Goal: Task Accomplishment & Management: Manage account settings

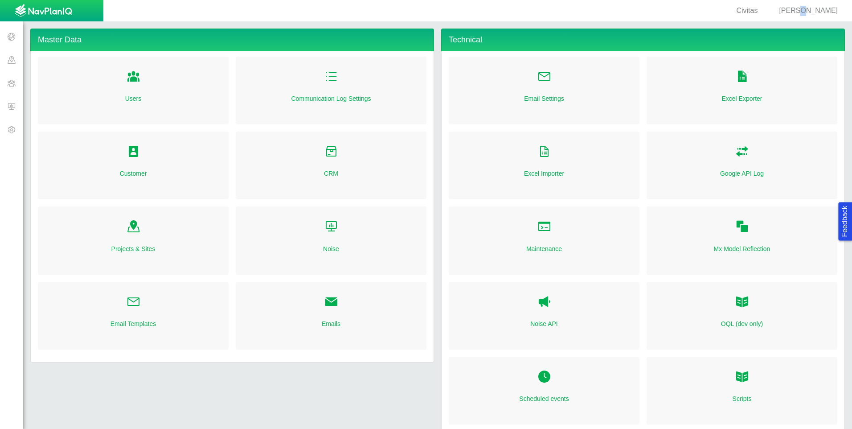
click at [813, 12] on span "[PERSON_NAME]" at bounding box center [808, 11] width 59 height 8
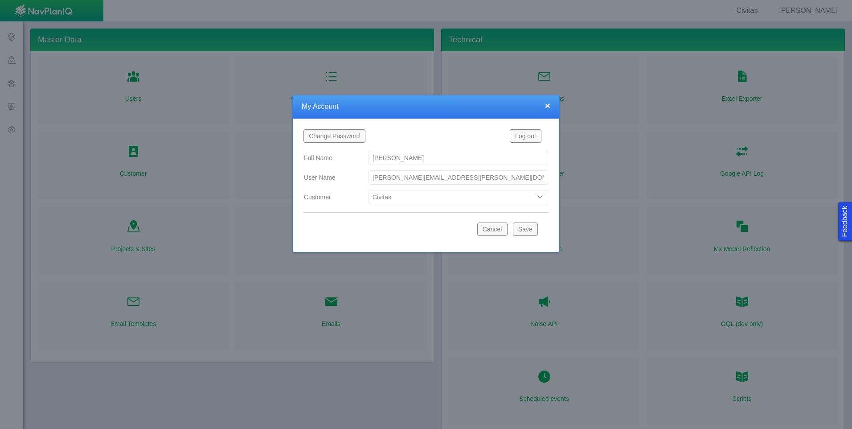
drag, startPoint x: 513, startPoint y: 197, endPoint x: 502, endPoint y: 199, distance: 10.4
click at [512, 197] on select "Bison Blue Green Solutions Chevron Civitas Koloma Oxy PDC/Chevron Prairie OC Re…" at bounding box center [458, 197] width 180 height 14
click at [368, 190] on select "Bison Blue Green Solutions Chevron Civitas Koloma Oxy PDC/Chevron Prairie OC Re…" at bounding box center [458, 197] width 180 height 14
select select "42784196460071069"
click at [531, 230] on button "Save" at bounding box center [525, 228] width 25 height 13
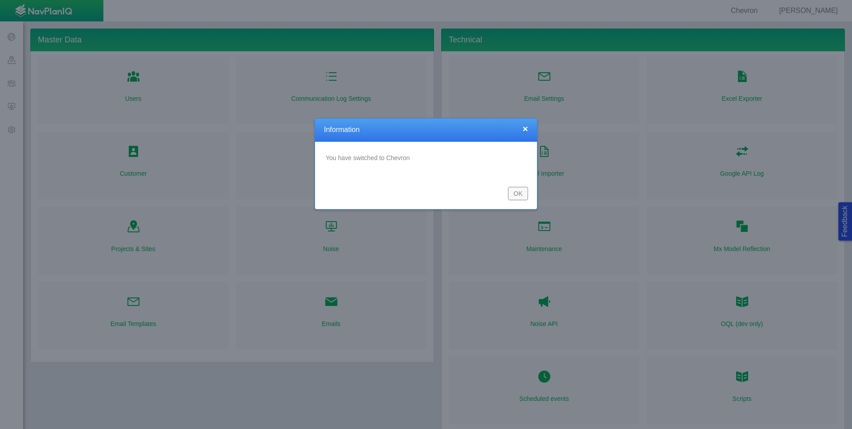
click at [523, 192] on button "OK" at bounding box center [518, 193] width 20 height 13
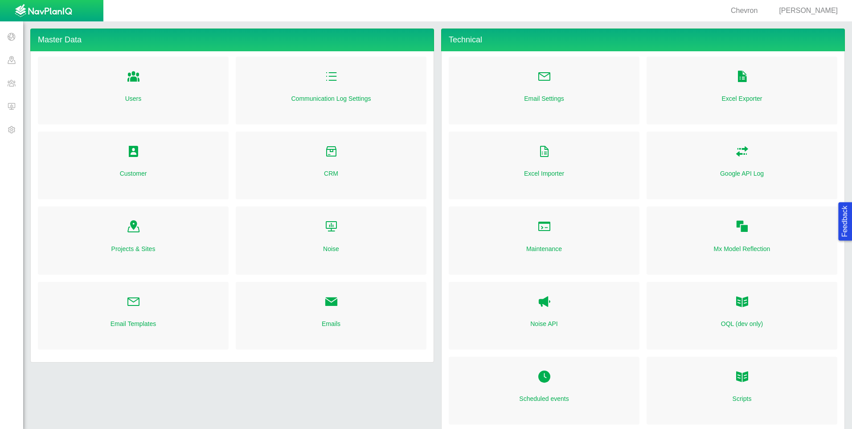
click at [14, 101] on span at bounding box center [11, 105] width 23 height 23
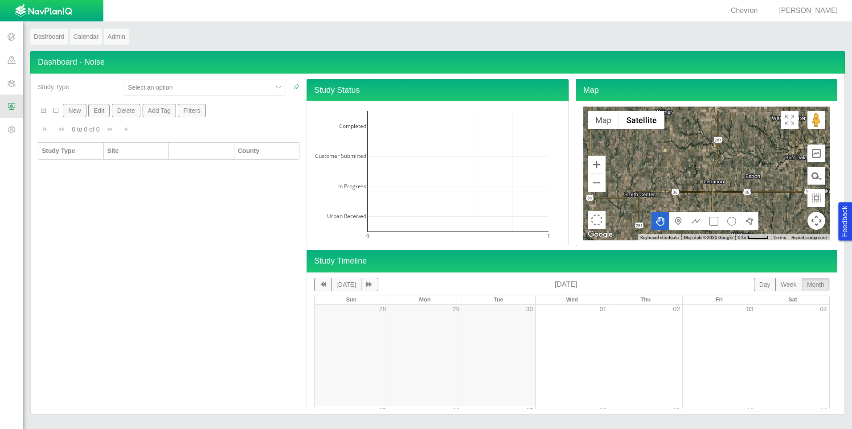
click at [815, 9] on span "[PERSON_NAME]" at bounding box center [808, 11] width 59 height 8
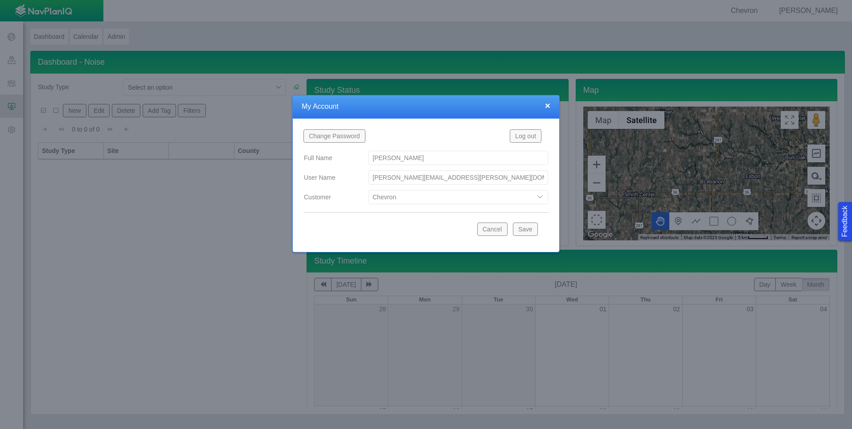
click at [462, 194] on select "Bison Blue Green Solutions Chevron Civitas Koloma Oxy PDC/Chevron Prairie OC Re…" at bounding box center [458, 197] width 180 height 14
click at [368, 190] on select "Bison Blue Green Solutions Chevron Civitas Koloma Oxy PDC/Chevron Prairie OC Re…" at bounding box center [458, 197] width 180 height 14
select select "42784196460033009"
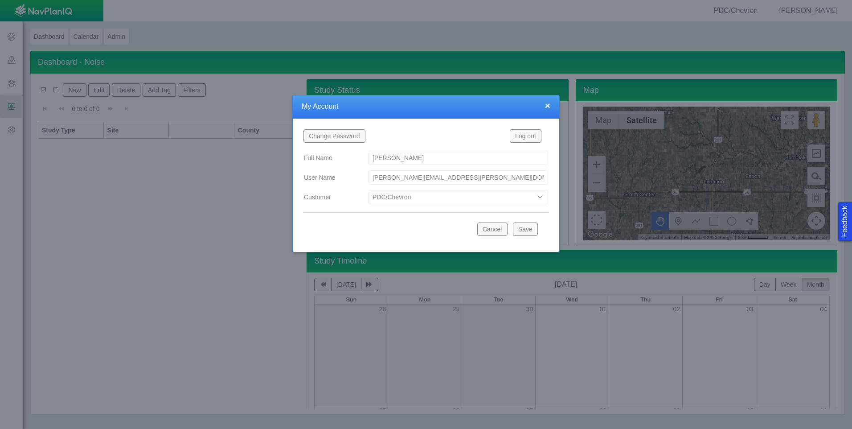
click at [514, 227] on button "Save" at bounding box center [525, 228] width 25 height 13
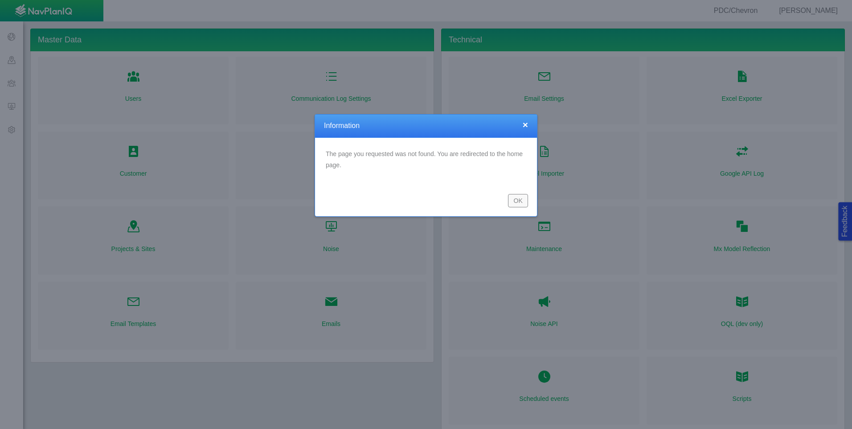
click at [513, 199] on button "OK" at bounding box center [518, 200] width 20 height 13
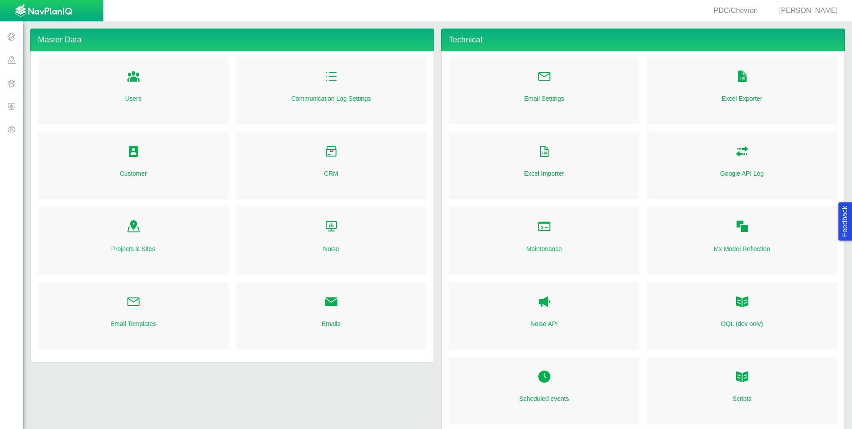
click at [15, 103] on span at bounding box center [11, 105] width 23 height 23
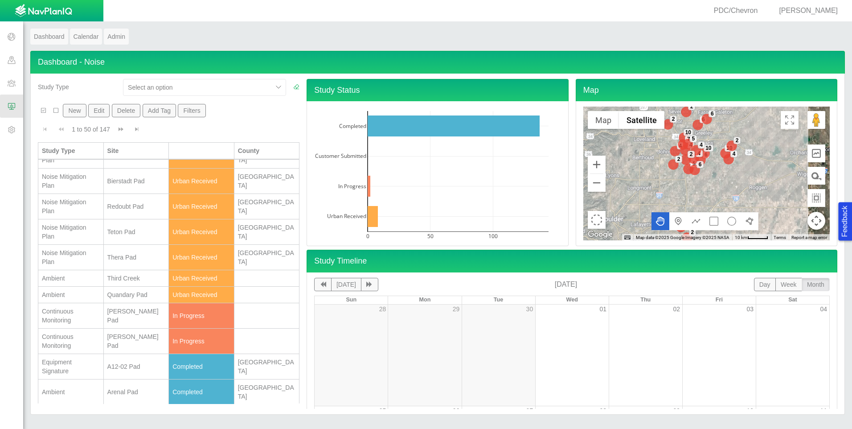
scroll to position [45, 0]
click at [84, 312] on div "Continuous Monitoring" at bounding box center [71, 313] width 58 height 18
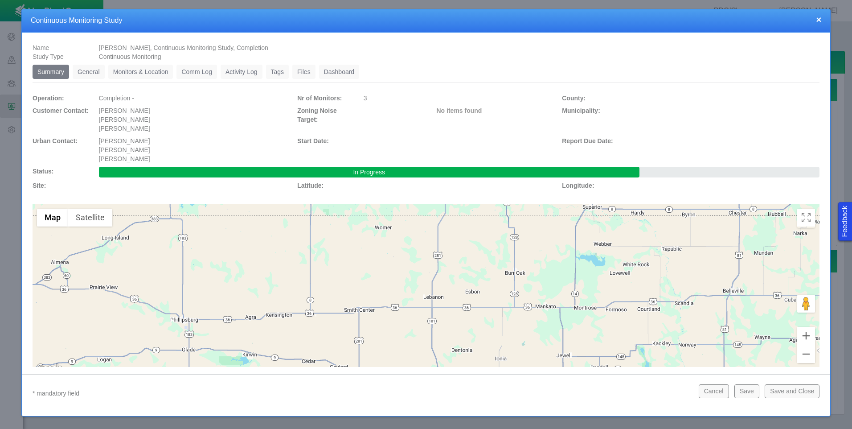
click at [154, 74] on link "Monitors & Location" at bounding box center [140, 72] width 65 height 14
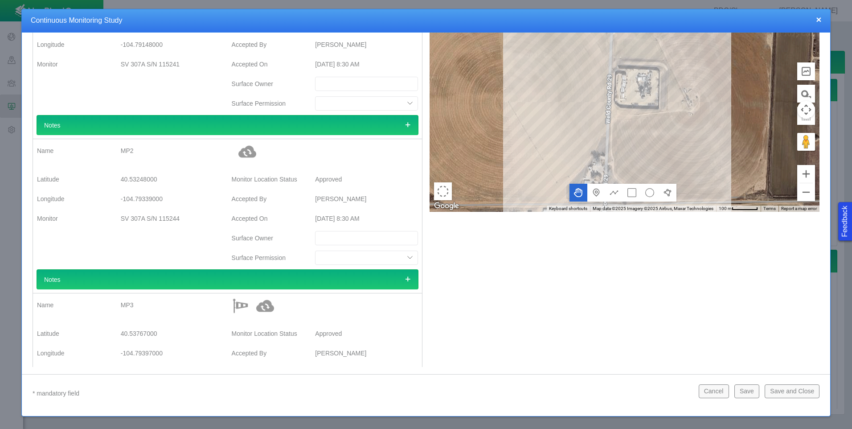
scroll to position [0, 0]
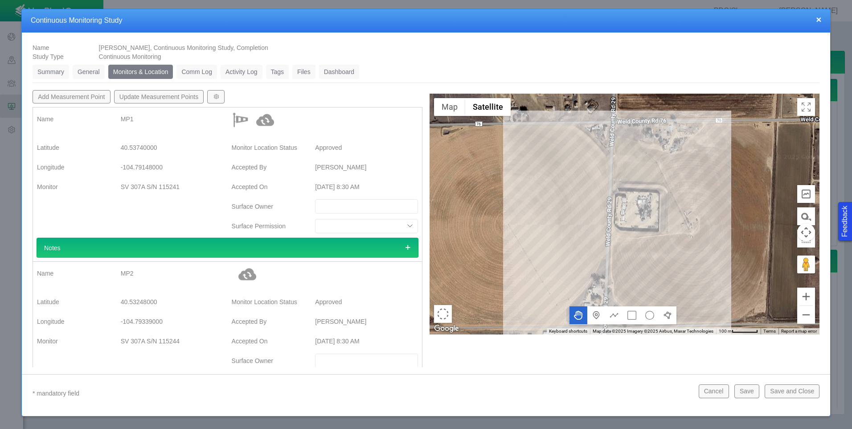
click at [819, 20] on button "×" at bounding box center [818, 19] width 5 height 9
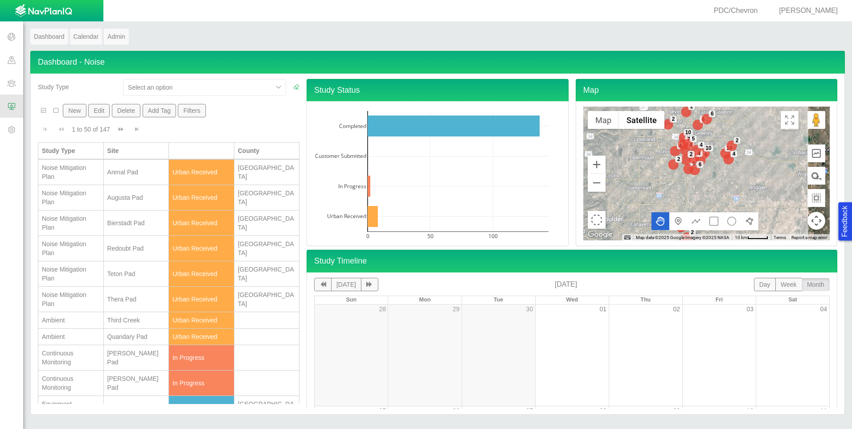
click at [147, 382] on div "[PERSON_NAME] Pad" at bounding box center [136, 383] width 58 height 18
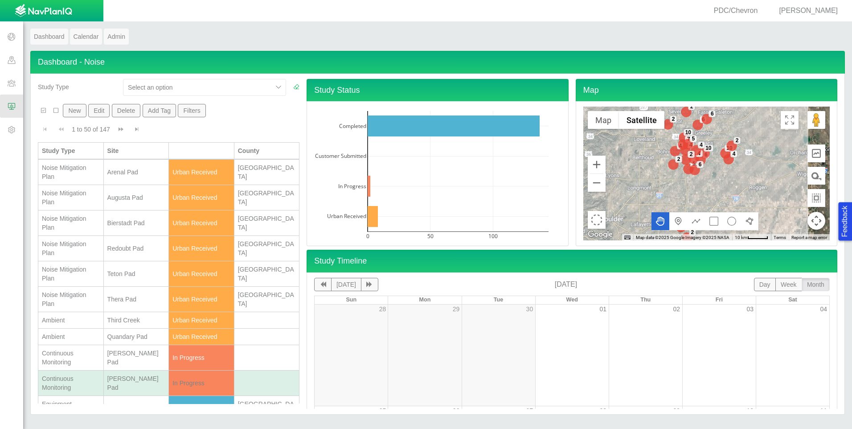
click at [147, 382] on div "[PERSON_NAME] Pad" at bounding box center [136, 383] width 58 height 18
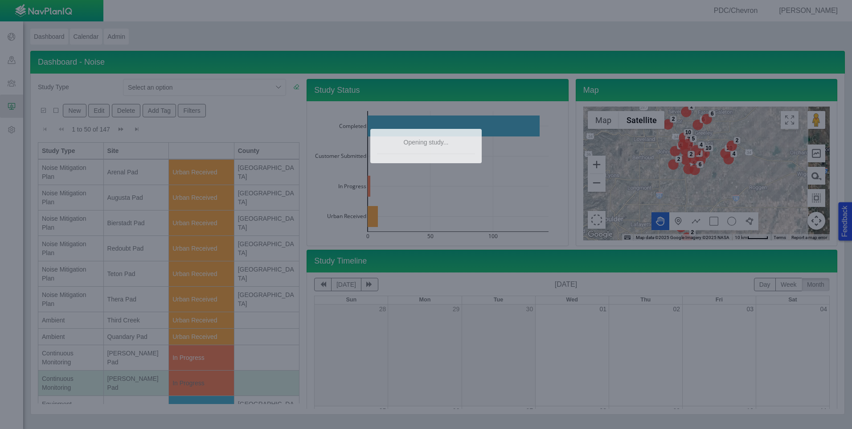
type textarea "x"
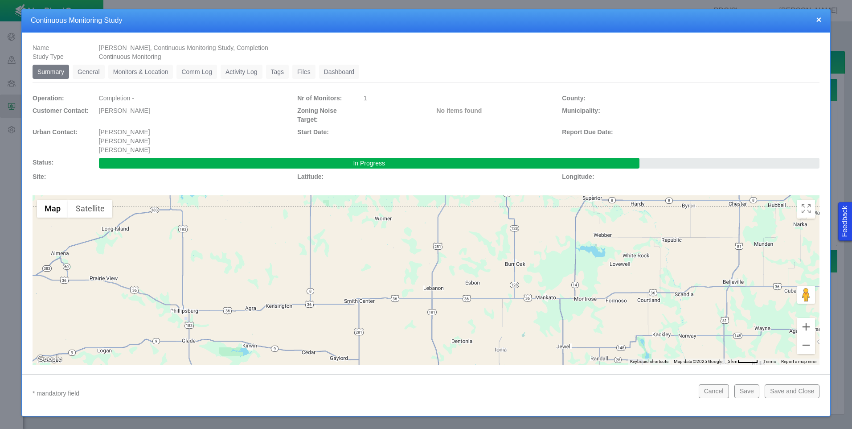
click at [123, 74] on link "Monitors & Location" at bounding box center [140, 72] width 65 height 14
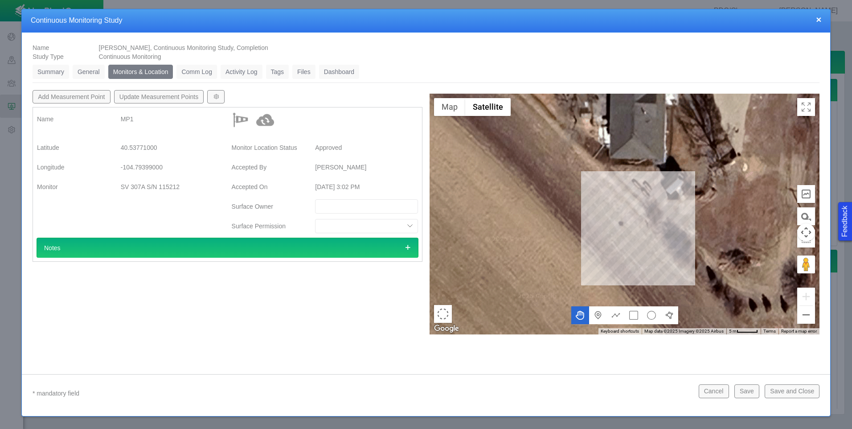
click at [336, 70] on link "Dashboard" at bounding box center [339, 72] width 41 height 14
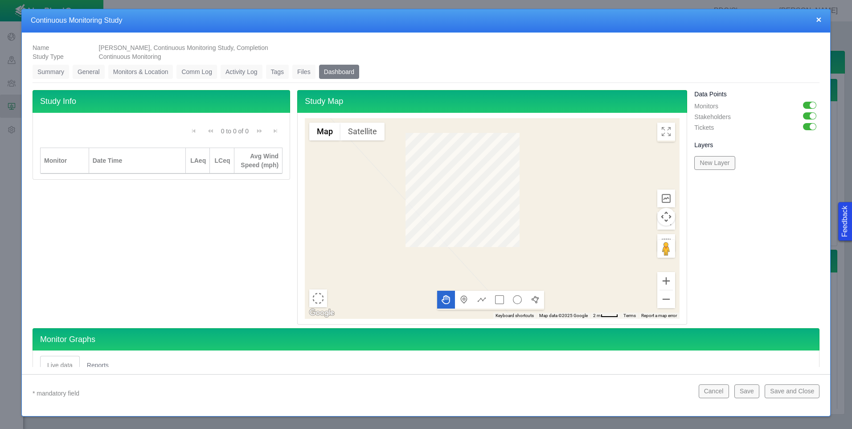
click at [138, 74] on link "Monitors & Location" at bounding box center [140, 72] width 65 height 14
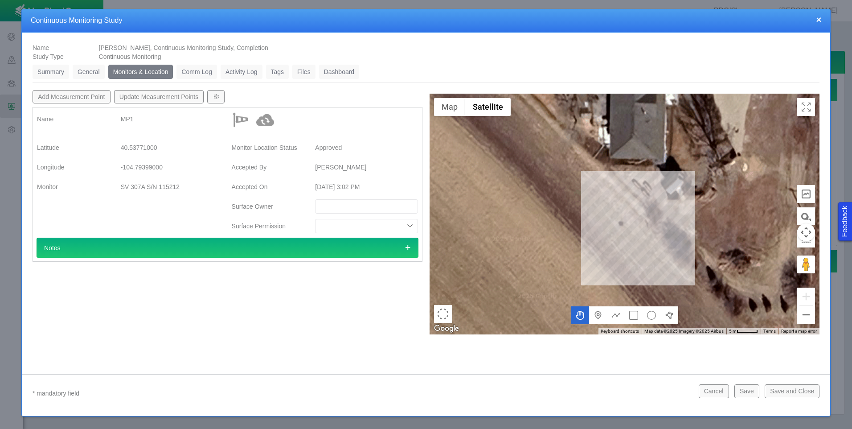
click at [336, 70] on link "Dashboard" at bounding box center [339, 72] width 41 height 14
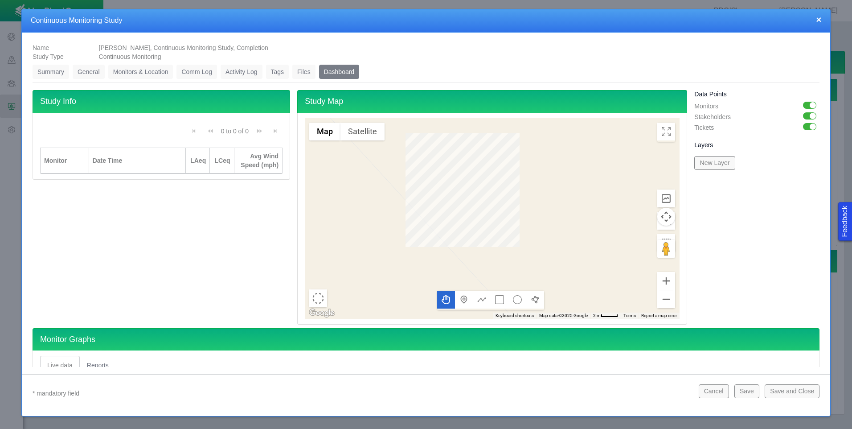
click at [143, 76] on link "Monitors & Location" at bounding box center [140, 72] width 65 height 14
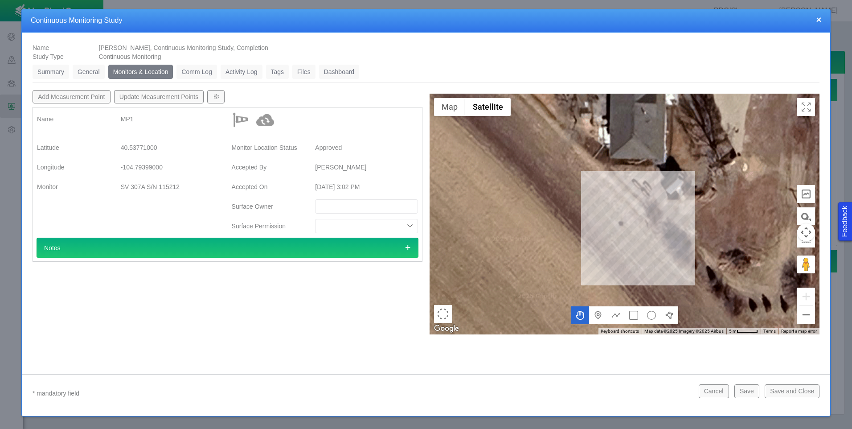
click at [265, 119] on img at bounding box center [265, 120] width 18 height 18
click at [263, 119] on img at bounding box center [265, 120] width 18 height 18
click at [339, 73] on link "Dashboard" at bounding box center [339, 72] width 41 height 14
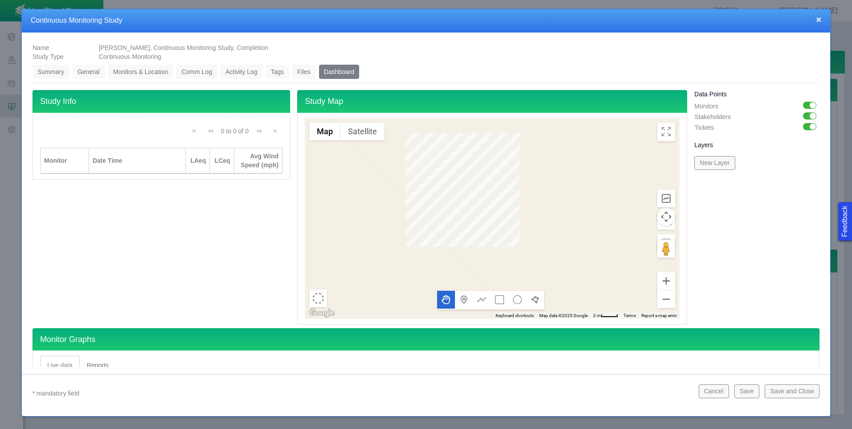
click at [118, 70] on link "Monitors & Location" at bounding box center [140, 72] width 65 height 14
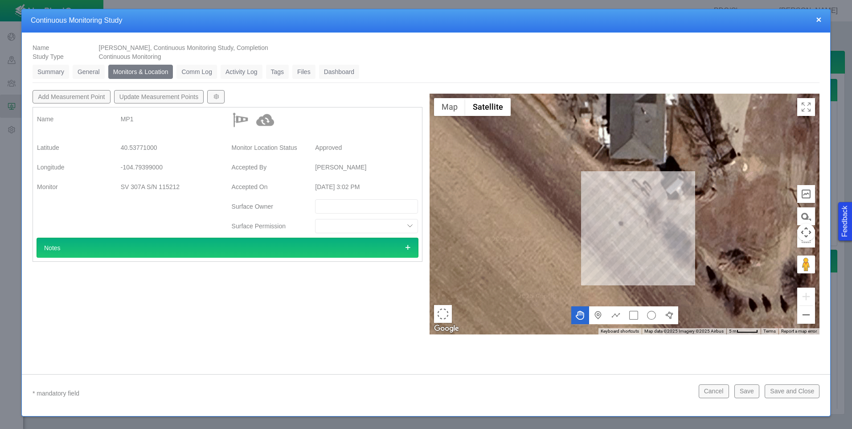
click at [337, 71] on link "Dashboard" at bounding box center [339, 72] width 41 height 14
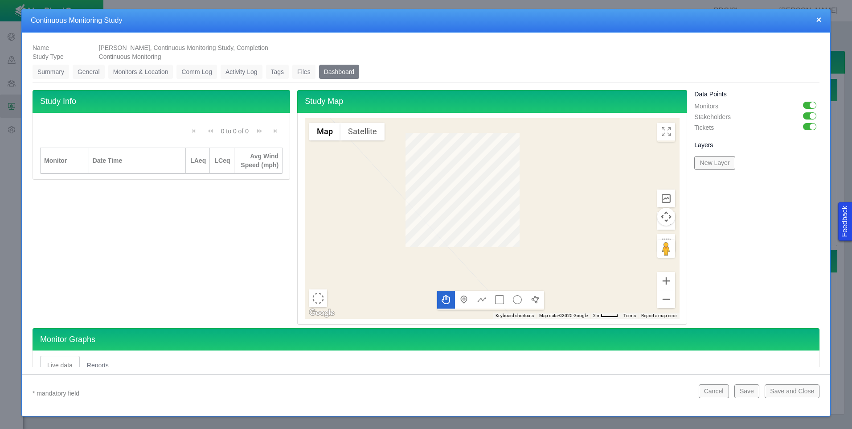
click at [153, 74] on link "Monitors & Location" at bounding box center [140, 72] width 65 height 14
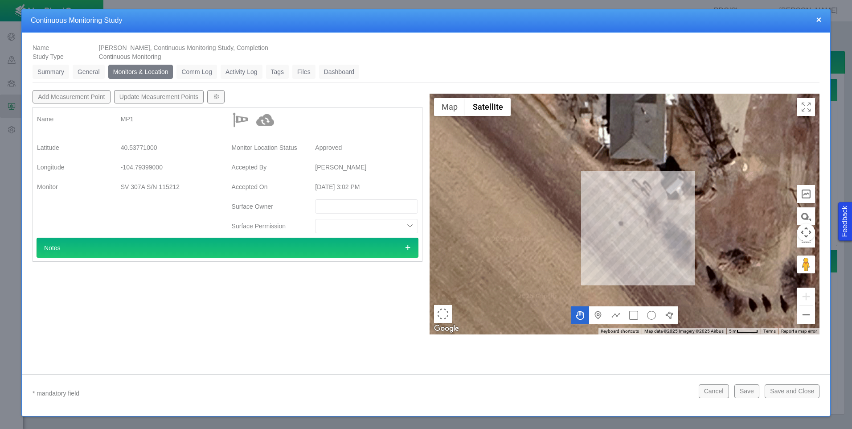
click at [408, 248] on icon at bounding box center [407, 247] width 6 height 6
click at [406, 248] on icon at bounding box center [407, 247] width 6 height 6
click at [336, 71] on link "Dashboard" at bounding box center [339, 72] width 41 height 14
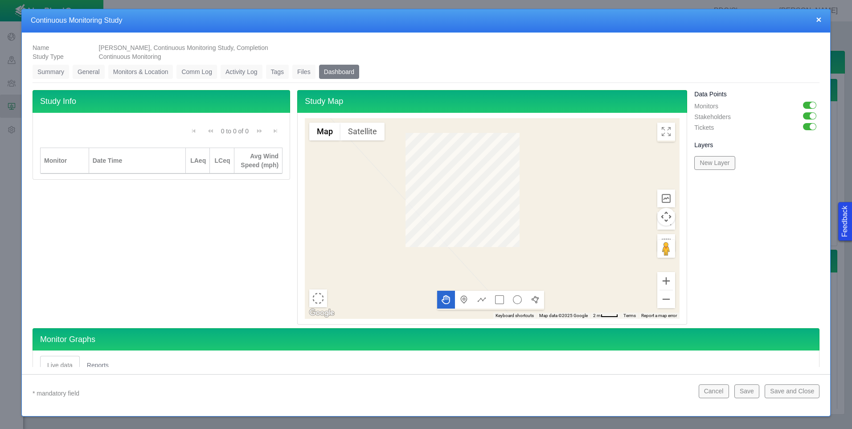
click at [297, 216] on div "← Move left → Move right ↑ Move up ↓ Move down + Zoom in - Zoom out Home Jump l…" at bounding box center [492, 219] width 390 height 212
click at [138, 72] on link "Monitors & Location" at bounding box center [140, 72] width 65 height 14
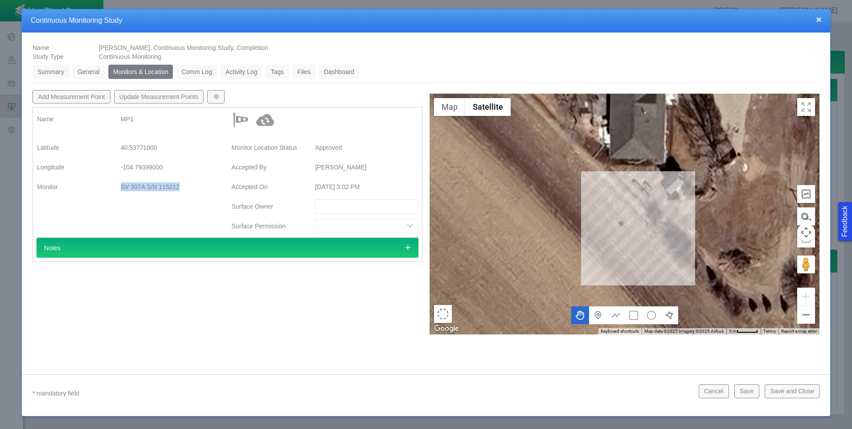
drag, startPoint x: 179, startPoint y: 186, endPoint x: 117, endPoint y: 187, distance: 61.9
click at [117, 187] on div "SV 307A S/N 115212" at bounding box center [172, 187] width 117 height 16
drag, startPoint x: 117, startPoint y: 187, endPoint x: 127, endPoint y: 198, distance: 14.8
click at [127, 198] on div "[GEOGRAPHIC_DATA] Monitor SV 307A S/N 115212" at bounding box center [130, 188] width 195 height 98
click at [336, 72] on link "Dashboard" at bounding box center [339, 72] width 41 height 14
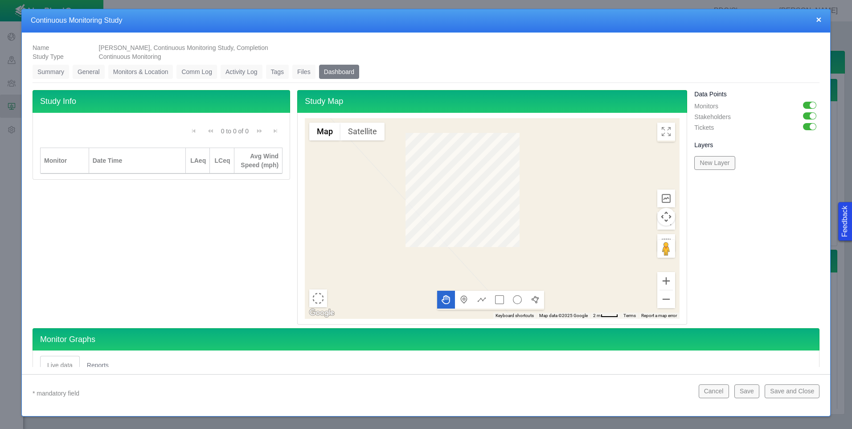
click at [153, 73] on link "Monitors & Location" at bounding box center [140, 72] width 65 height 14
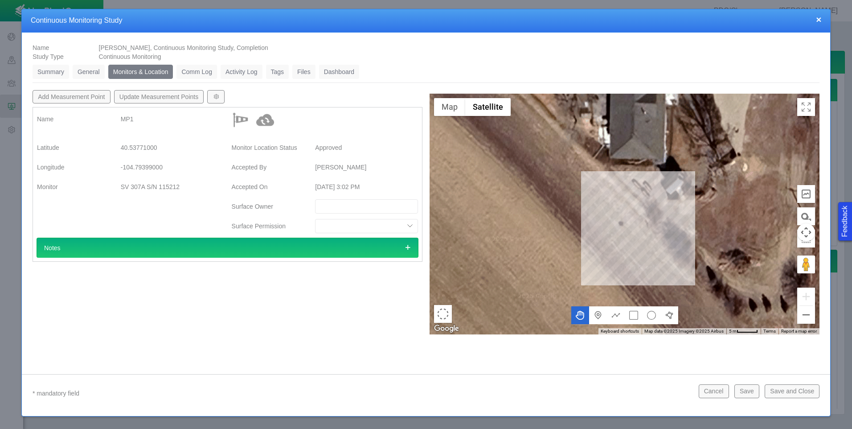
click at [819, 18] on button "×" at bounding box center [818, 19] width 5 height 9
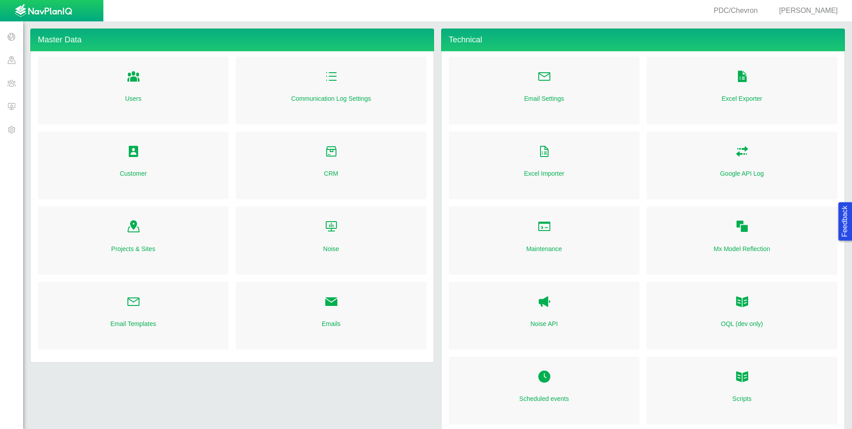
click at [13, 106] on span at bounding box center [11, 105] width 23 height 23
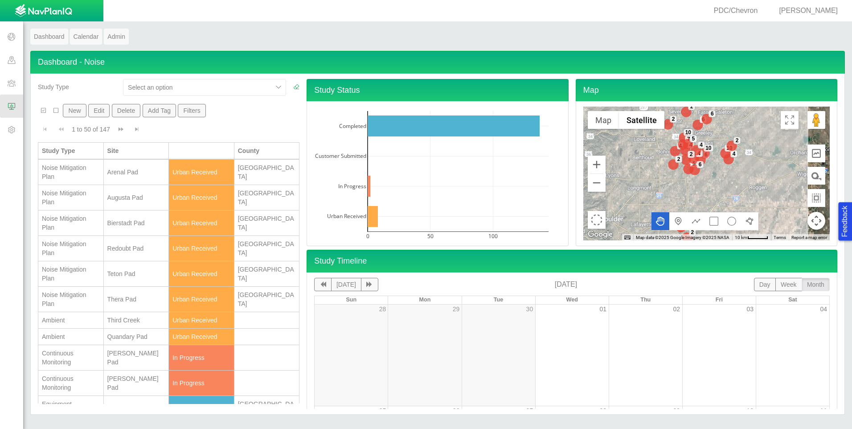
click at [155, 384] on div "[PERSON_NAME] Pad" at bounding box center [136, 383] width 58 height 18
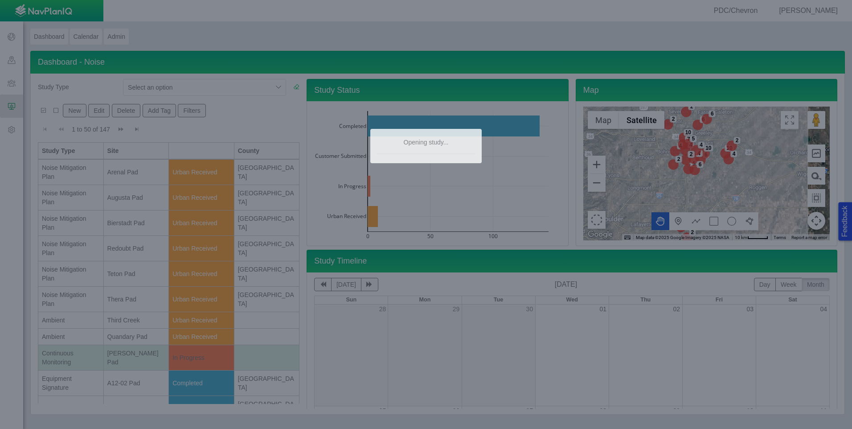
type textarea "x"
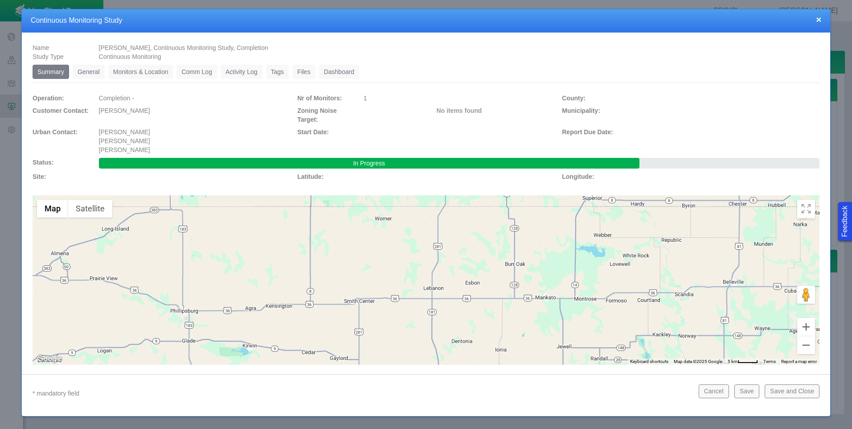
click at [324, 70] on link "Dashboard" at bounding box center [339, 72] width 41 height 14
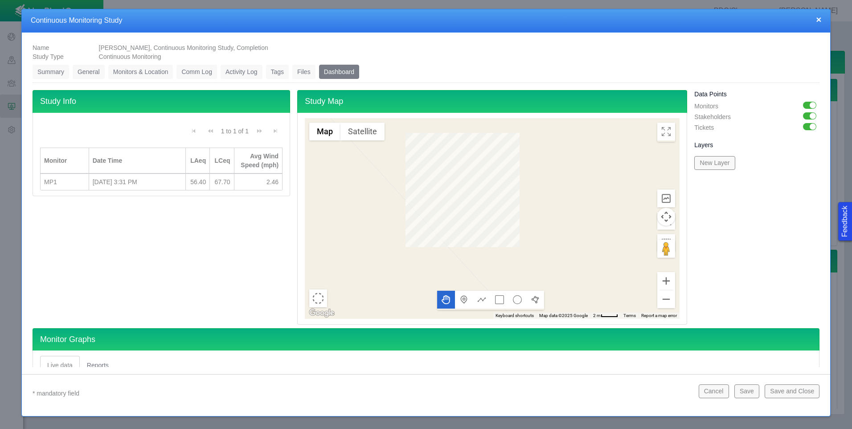
click at [130, 71] on link "Monitors & Location" at bounding box center [140, 72] width 65 height 14
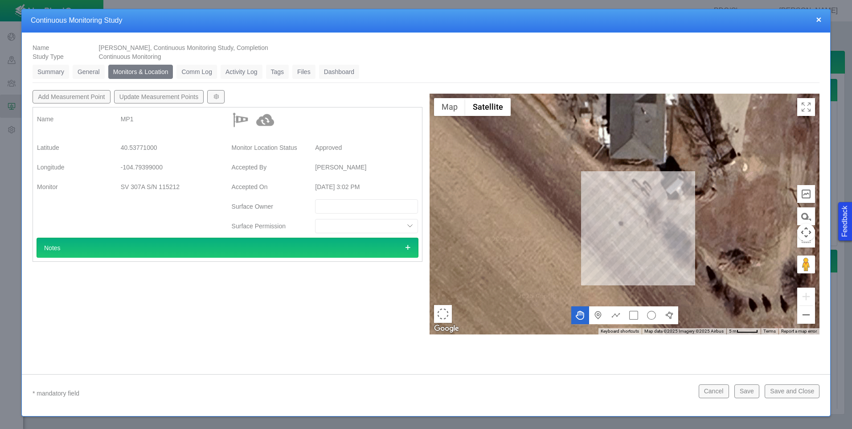
click at [325, 71] on link "Dashboard" at bounding box center [339, 72] width 41 height 14
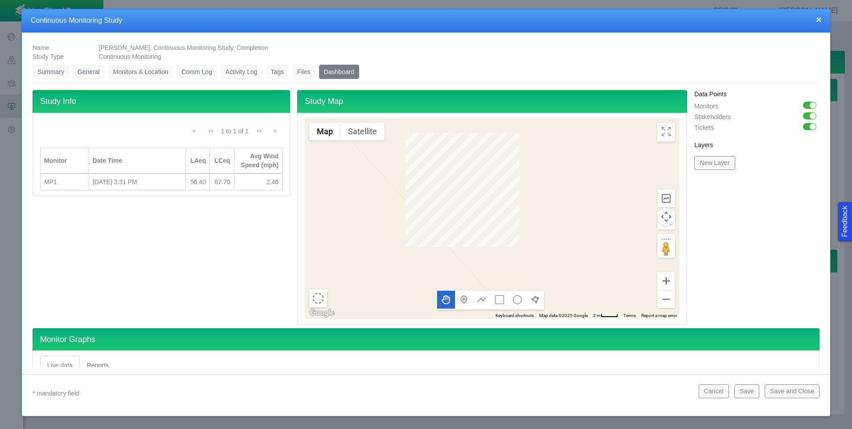
click at [150, 71] on link "Monitors & Location" at bounding box center [140, 72] width 65 height 14
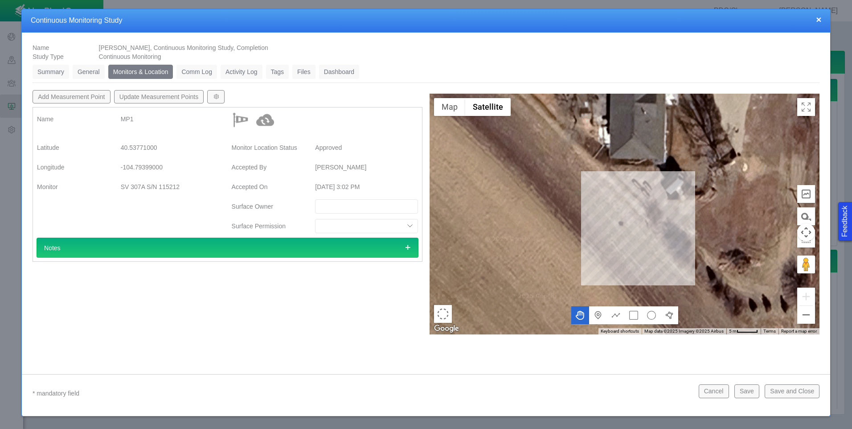
click at [343, 71] on link "Dashboard" at bounding box center [339, 72] width 41 height 14
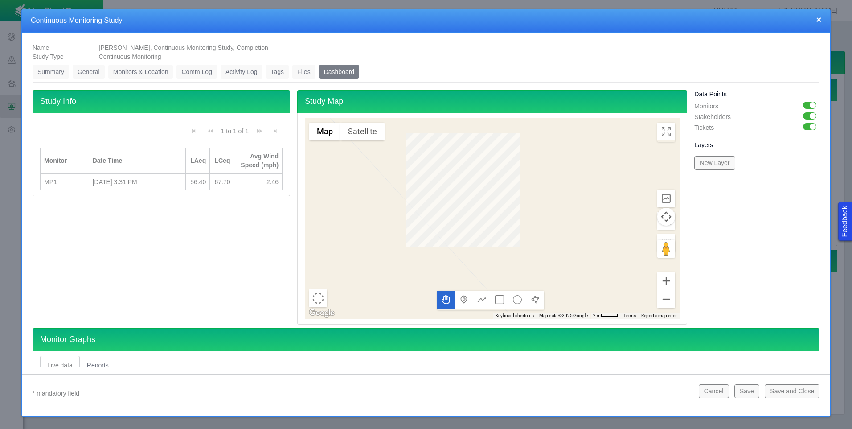
click at [43, 71] on link "Summary" at bounding box center [51, 72] width 37 height 14
